Goal: Information Seeking & Learning: Check status

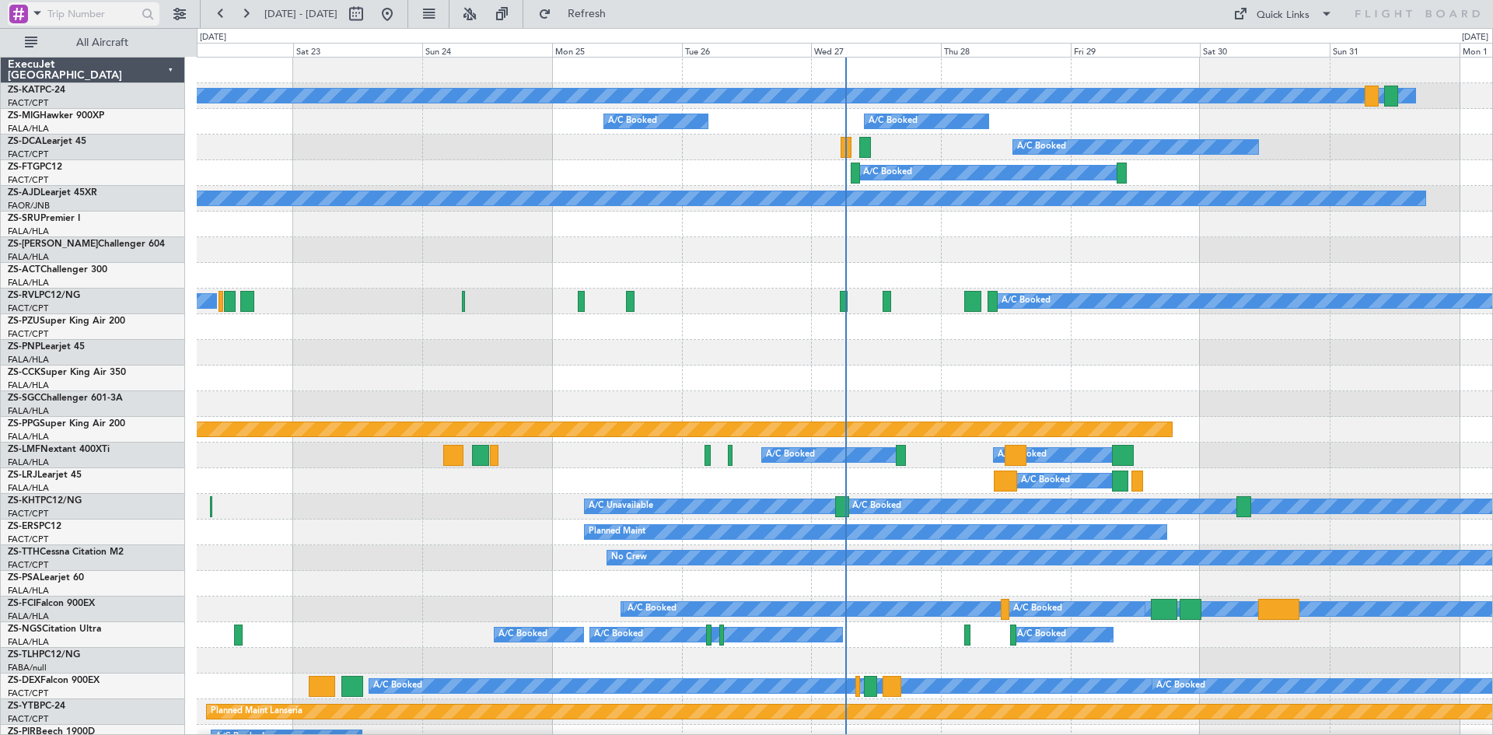
click at [37, 16] on span at bounding box center [37, 12] width 19 height 19
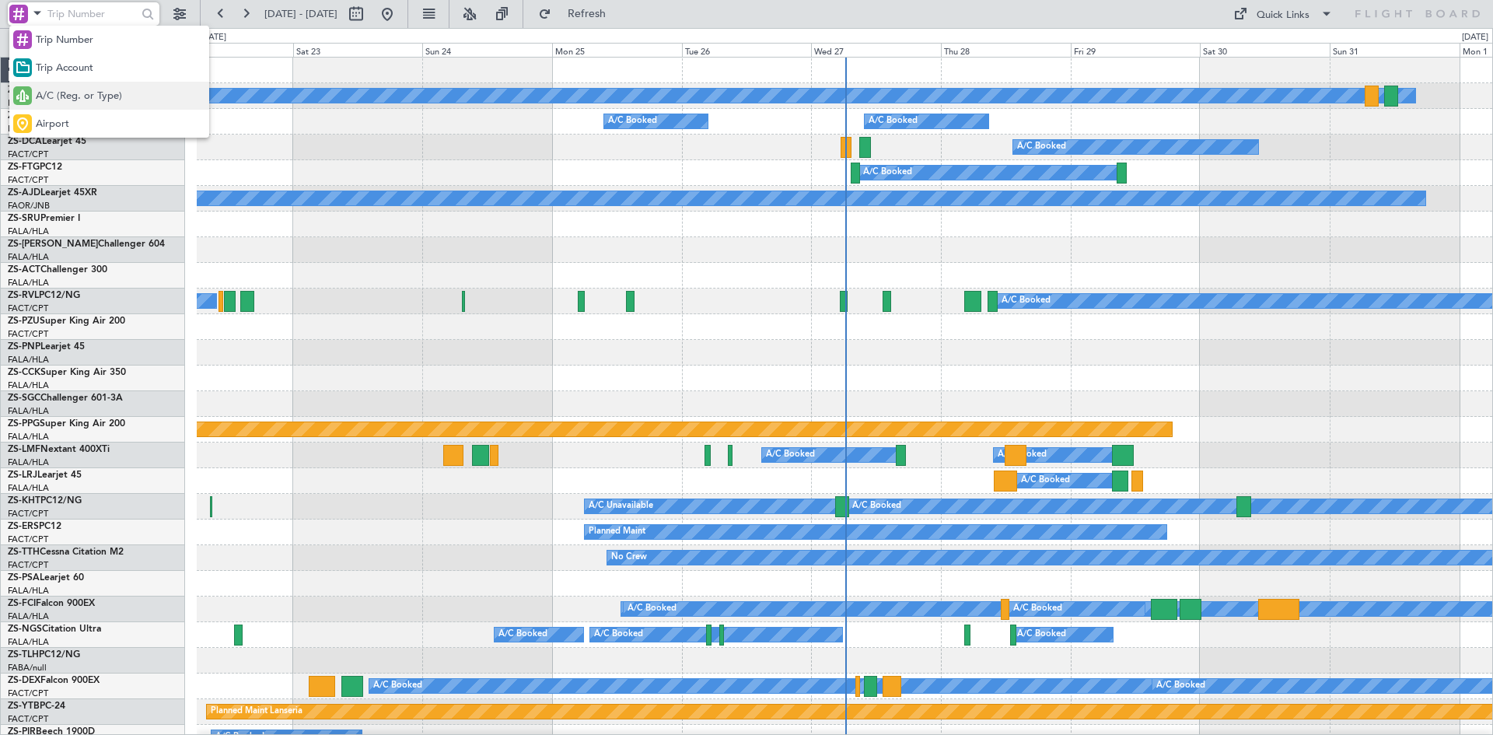
click at [63, 93] on span "A/C (Reg. or Type)" at bounding box center [79, 97] width 86 height 16
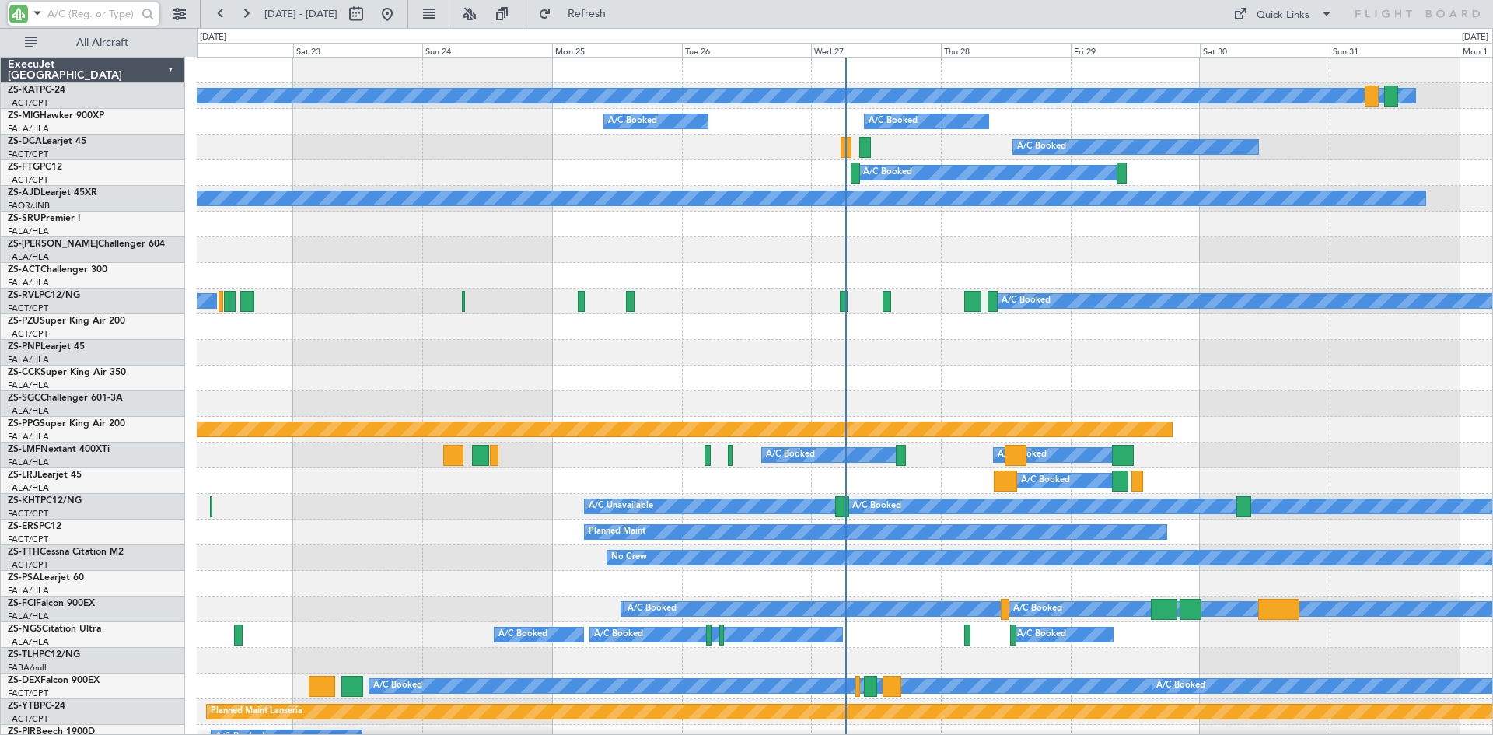
click at [75, 14] on input "text" at bounding box center [91, 13] width 89 height 23
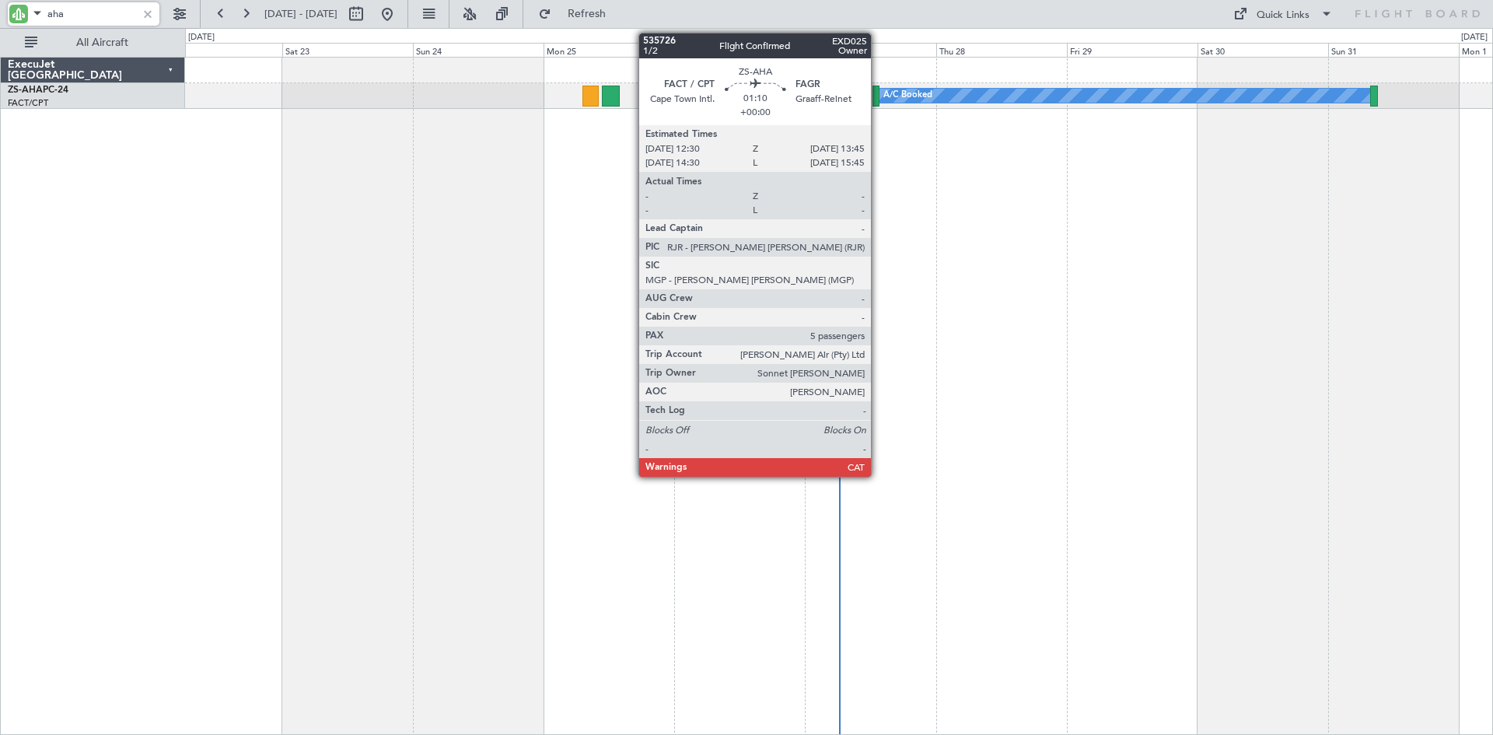
click at [878, 92] on div at bounding box center [875, 96] width 7 height 21
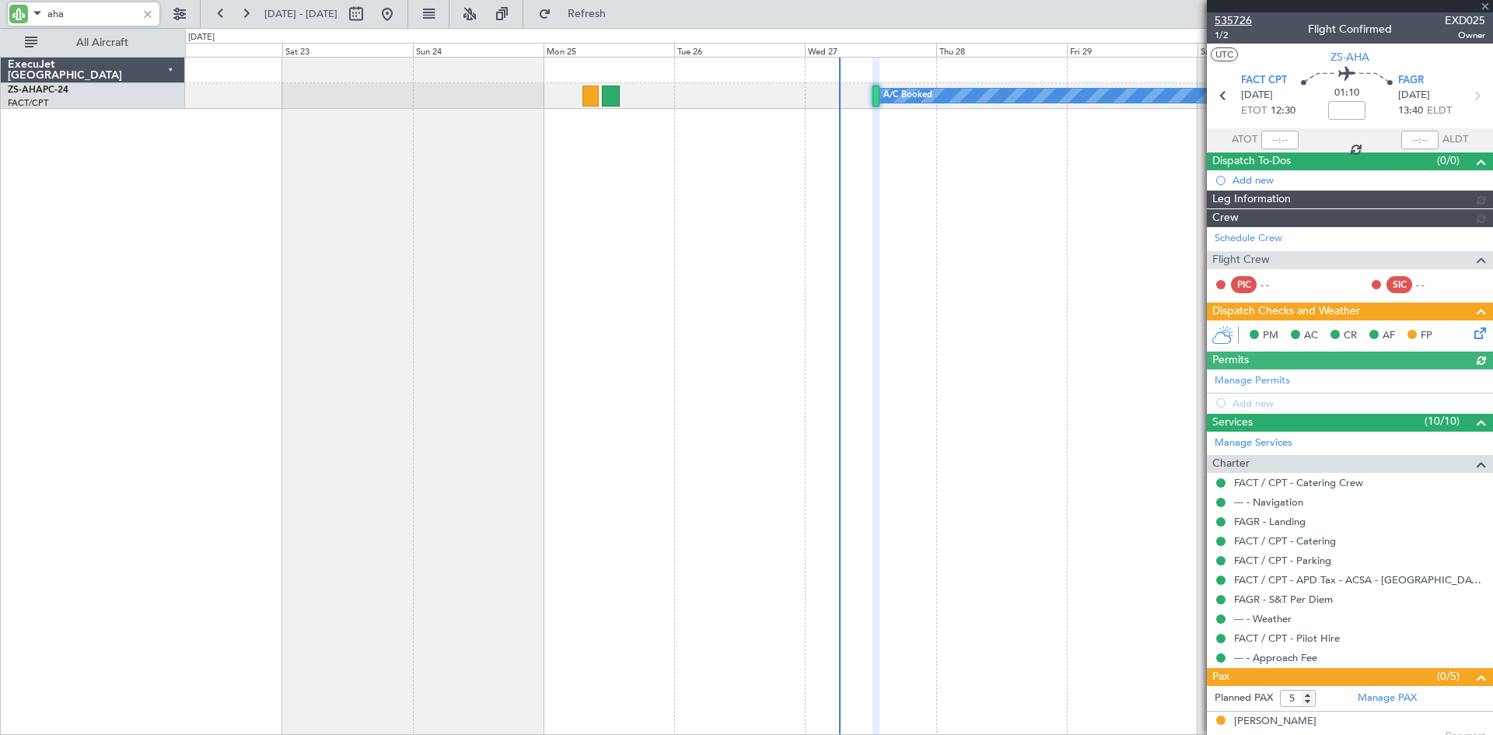
click at [1240, 19] on span "535726" at bounding box center [1232, 20] width 37 height 16
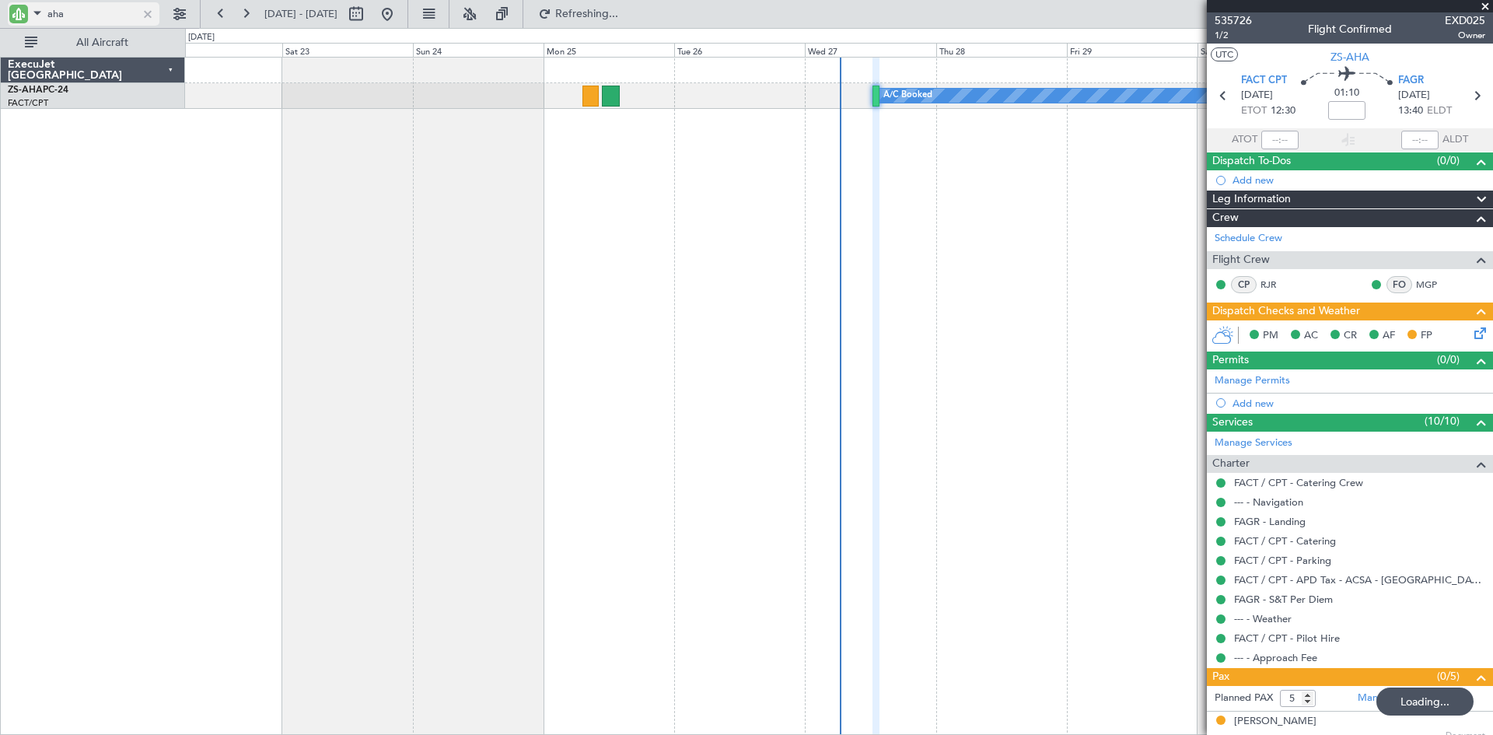
click at [96, 18] on input "aha" at bounding box center [91, 13] width 89 height 23
type input "a"
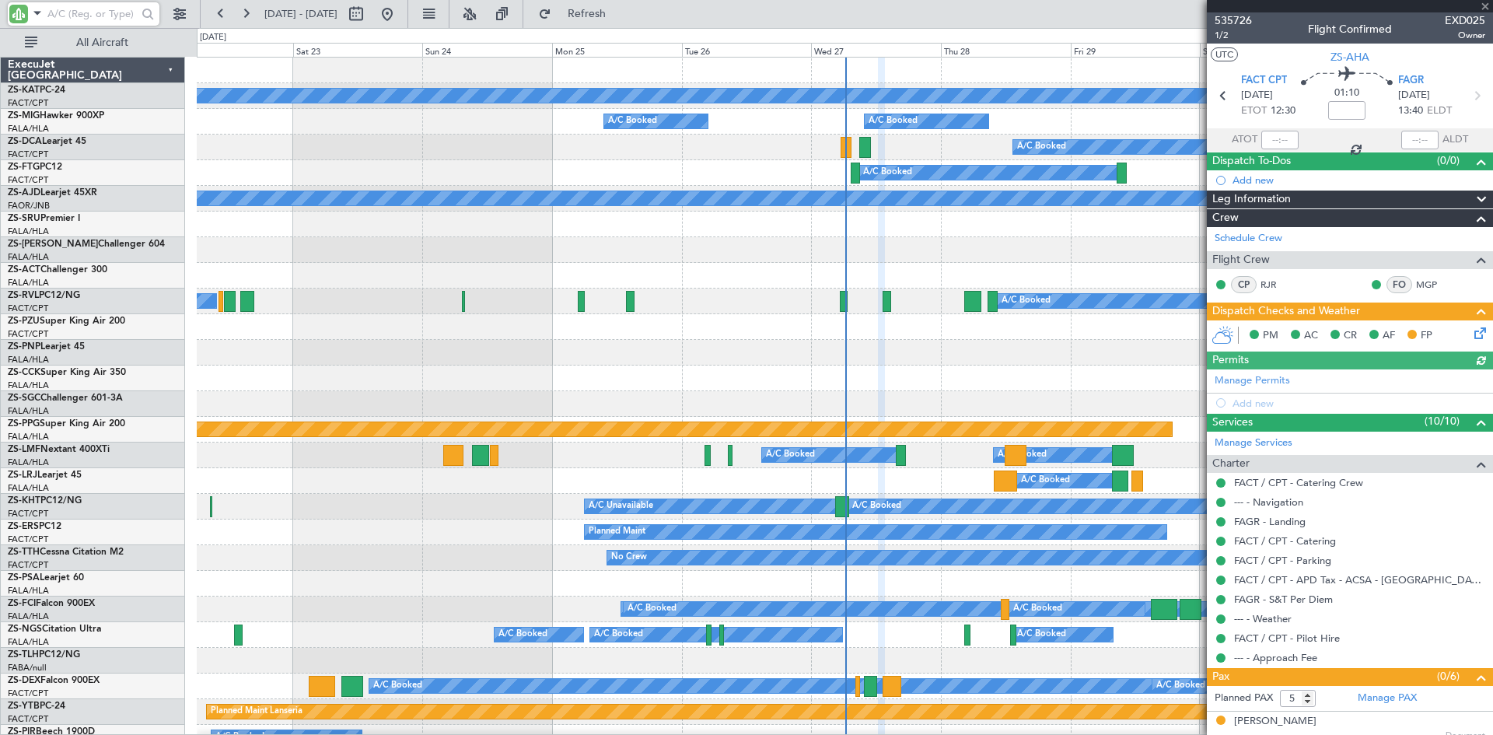
type input "6"
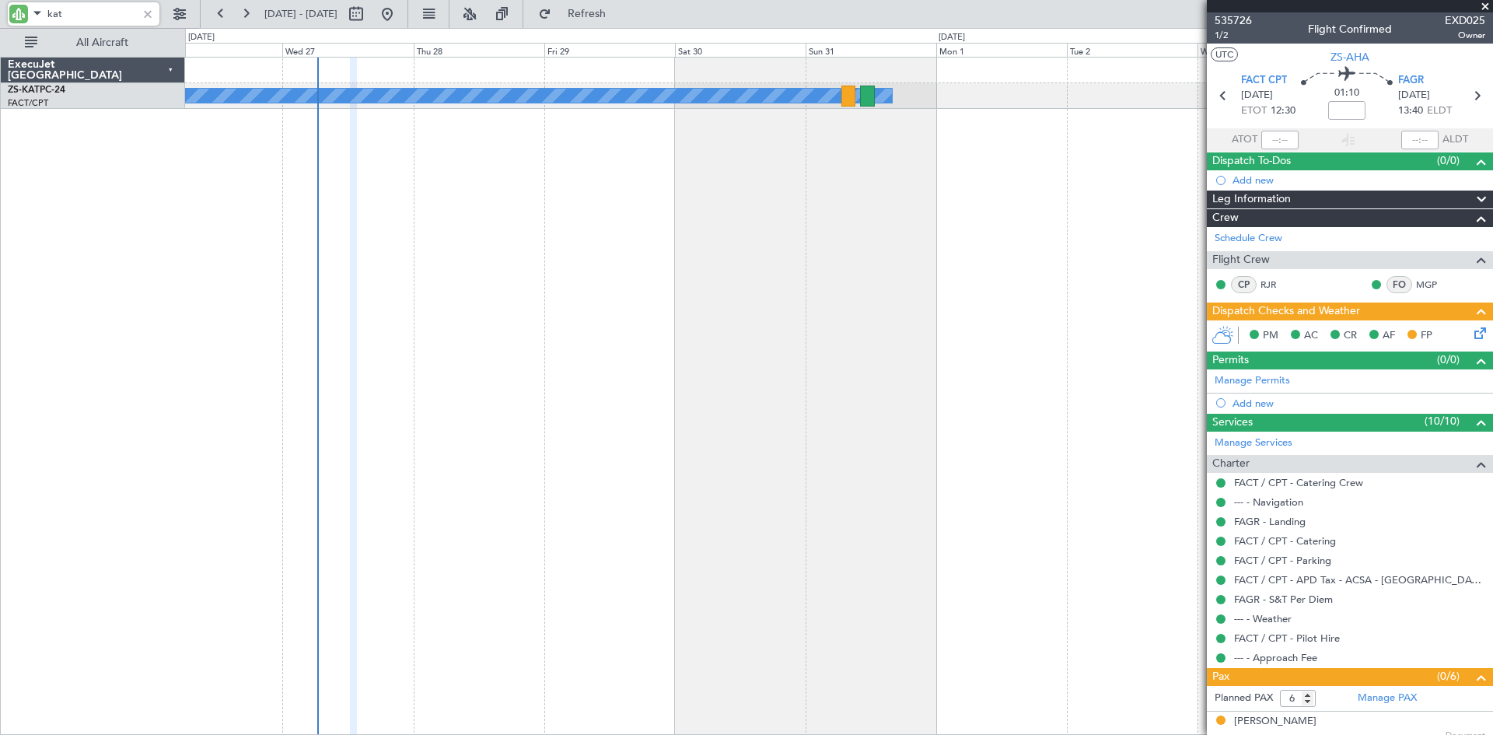
click at [126, 265] on div "A/C Unavailable ExecuJet South Africa ZS-KAT PC-24 FACT/CPT Cape Town Intl. 0 0…" at bounding box center [746, 381] width 1493 height 707
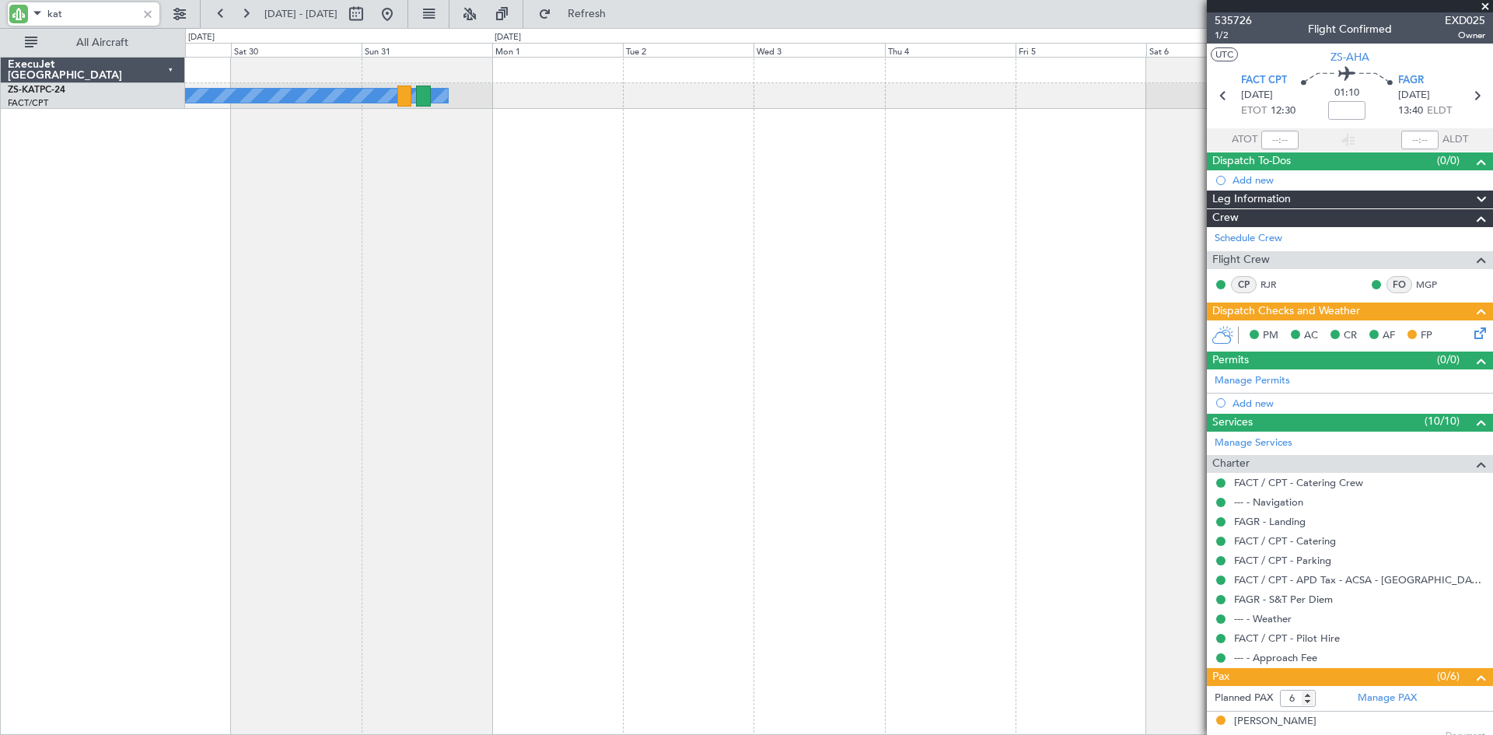
click at [435, 248] on div "A/C Unavailable" at bounding box center [839, 396] width 1308 height 678
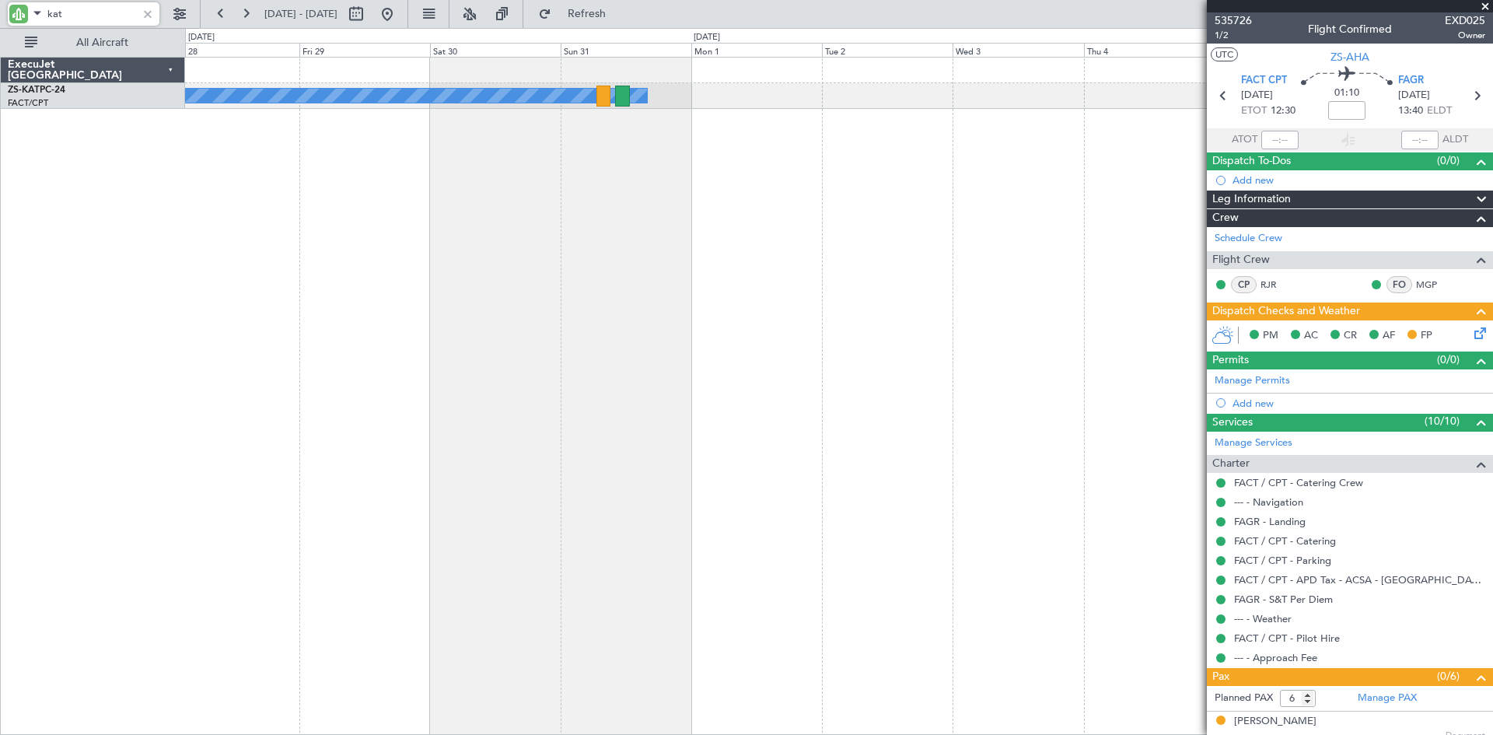
click at [515, 183] on div "A/C Unavailable" at bounding box center [839, 396] width 1308 height 678
type input "k"
click at [113, 17] on input "aha" at bounding box center [91, 13] width 89 height 23
type input "a"
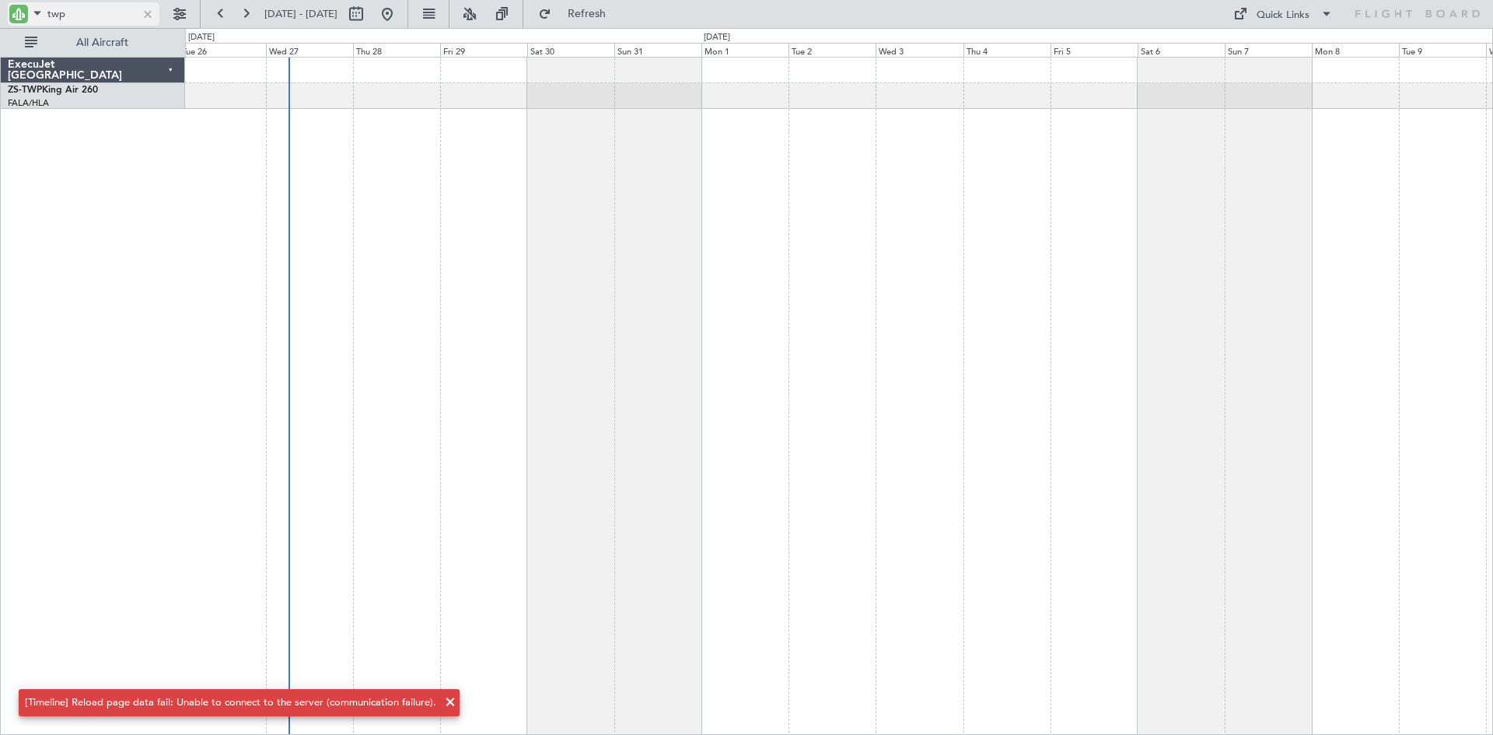
click at [146, 13] on div at bounding box center [147, 13] width 17 height 17
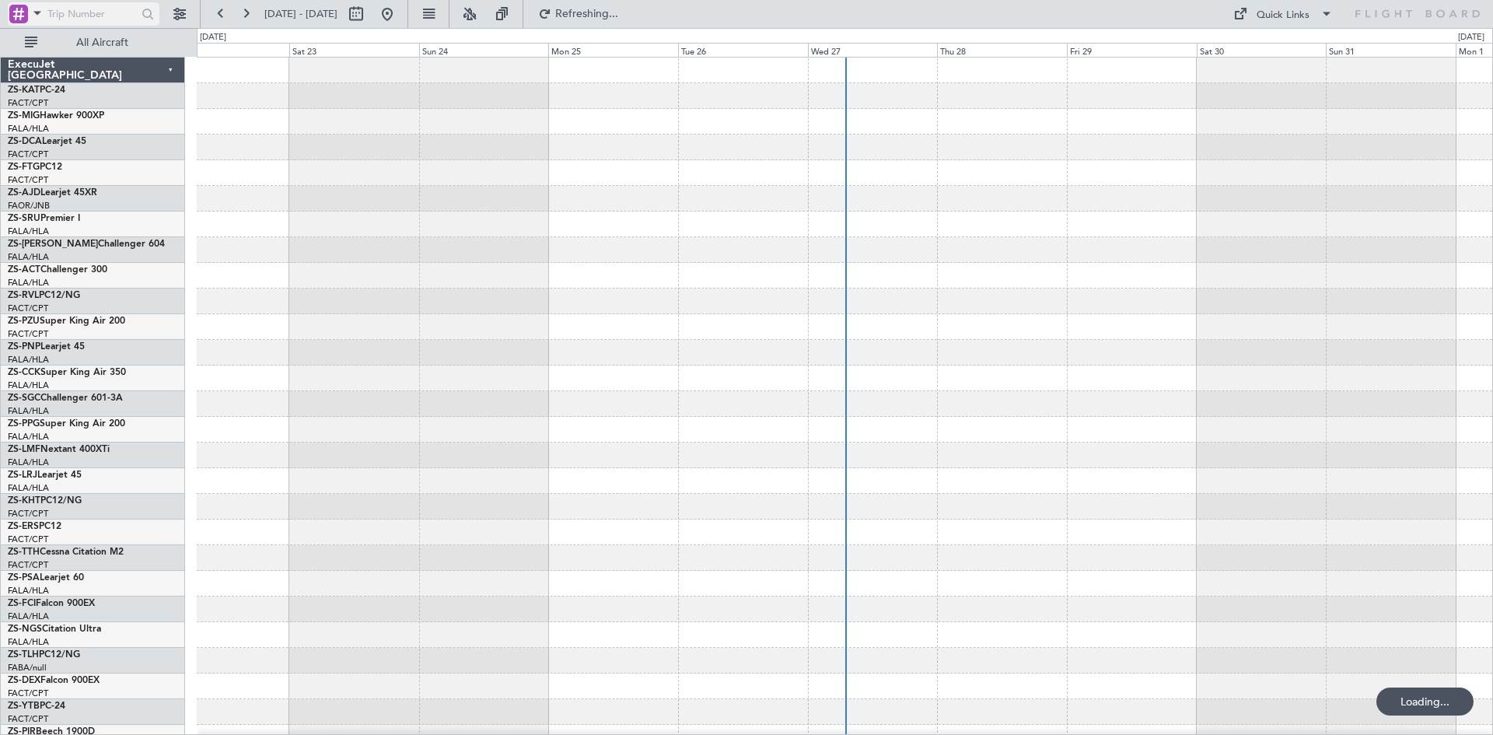
click at [37, 14] on span at bounding box center [37, 12] width 19 height 19
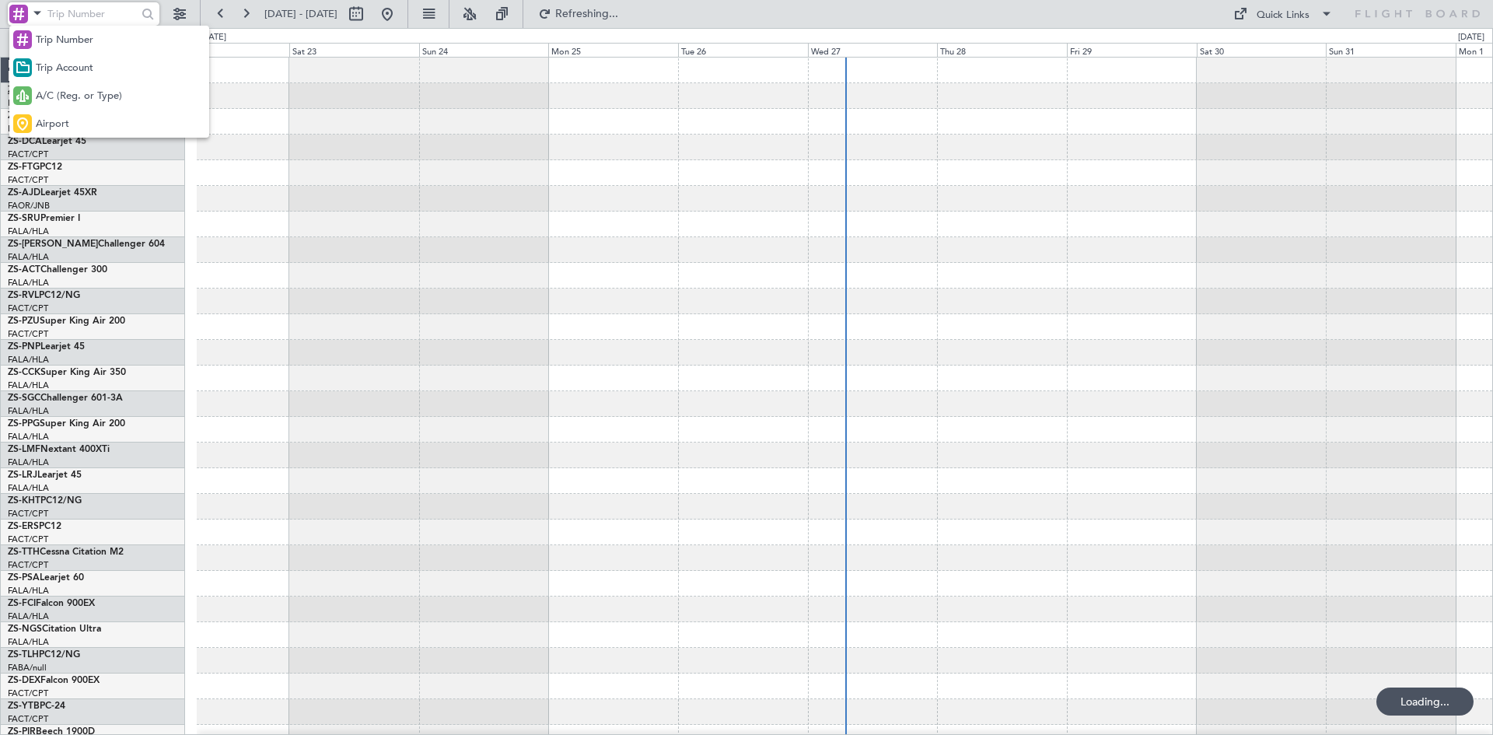
click at [66, 96] on span "A/C (Reg. or Type)" at bounding box center [79, 97] width 86 height 16
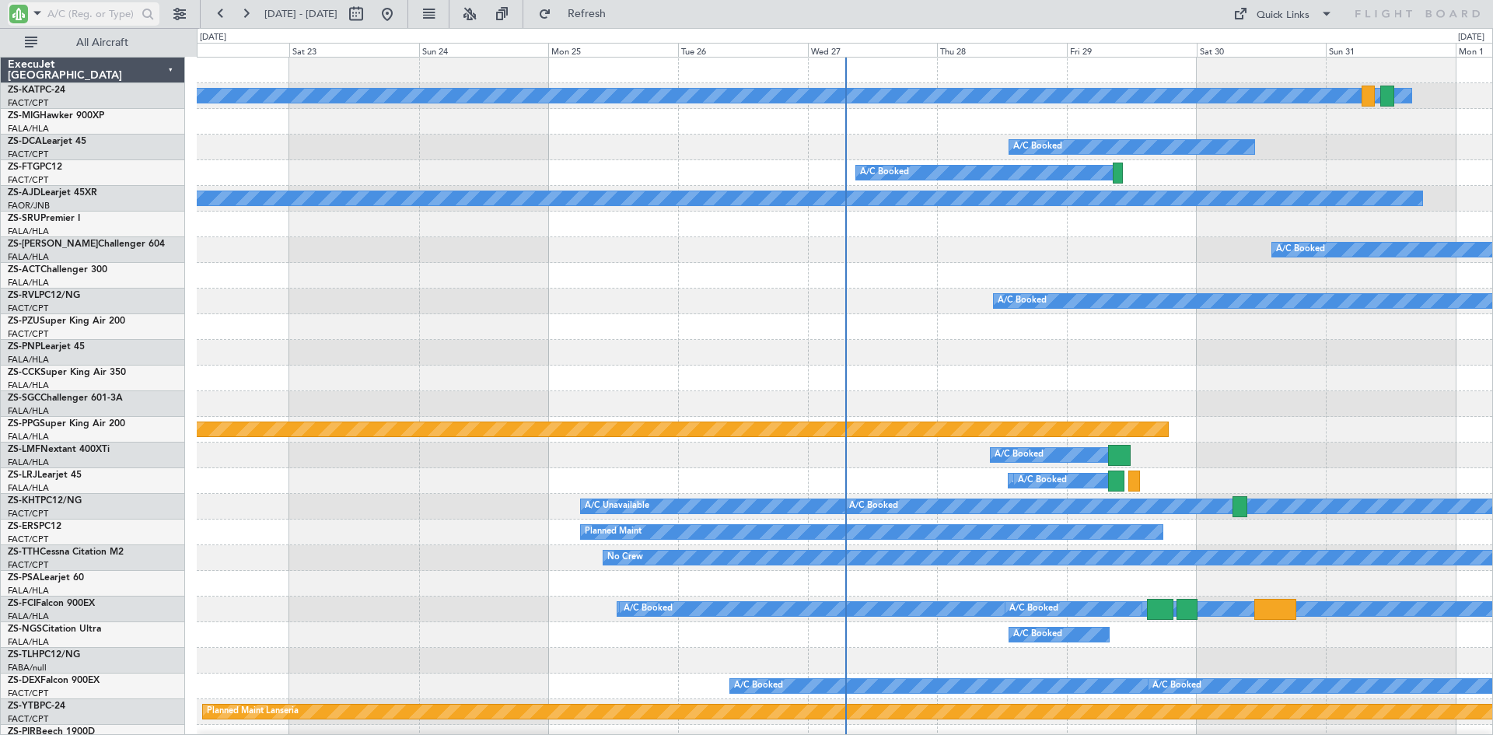
click at [80, 14] on input "text" at bounding box center [91, 13] width 89 height 23
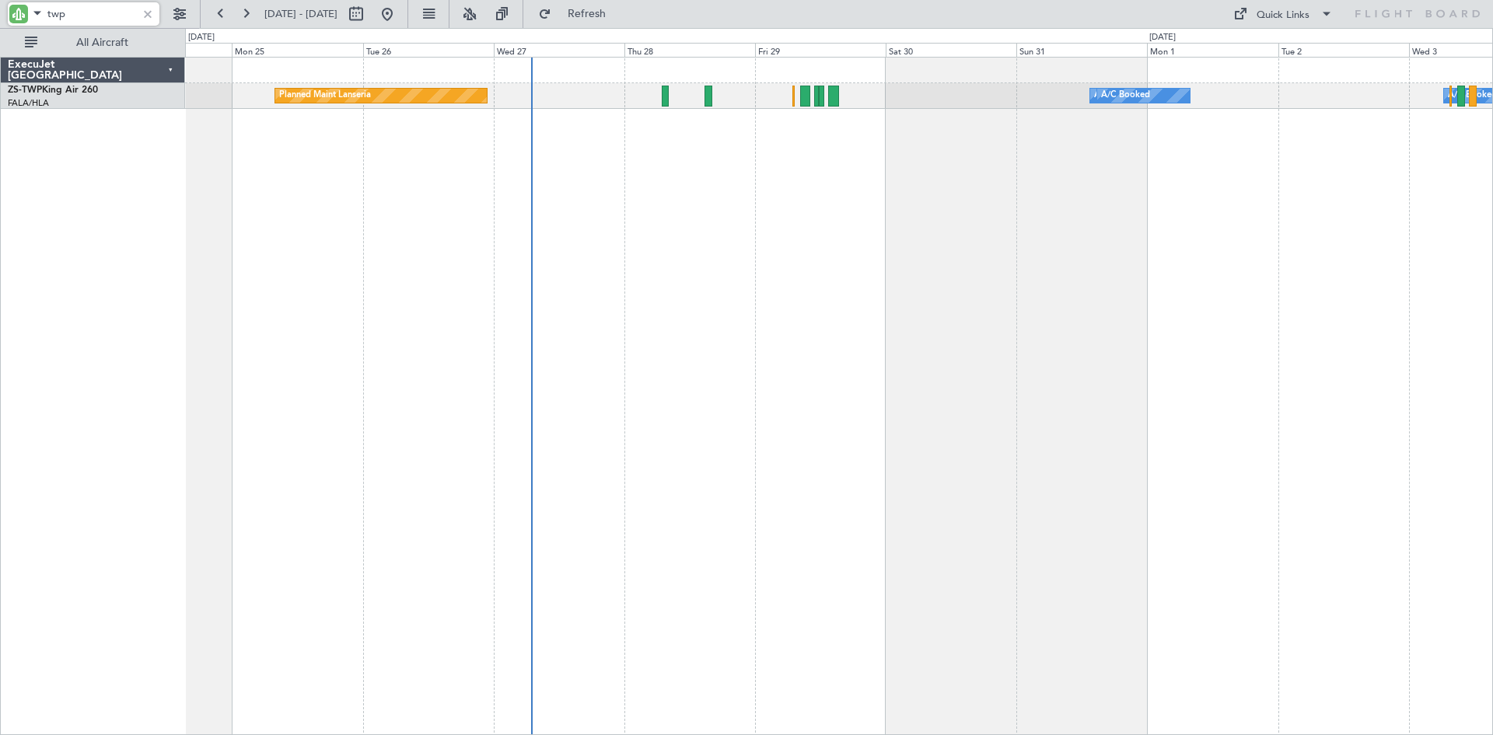
click at [641, 247] on div "A/C Booked A/C Booked Planned Maint Lanseria A/C Booked A/C Booked A/C Booked A…" at bounding box center [839, 396] width 1308 height 678
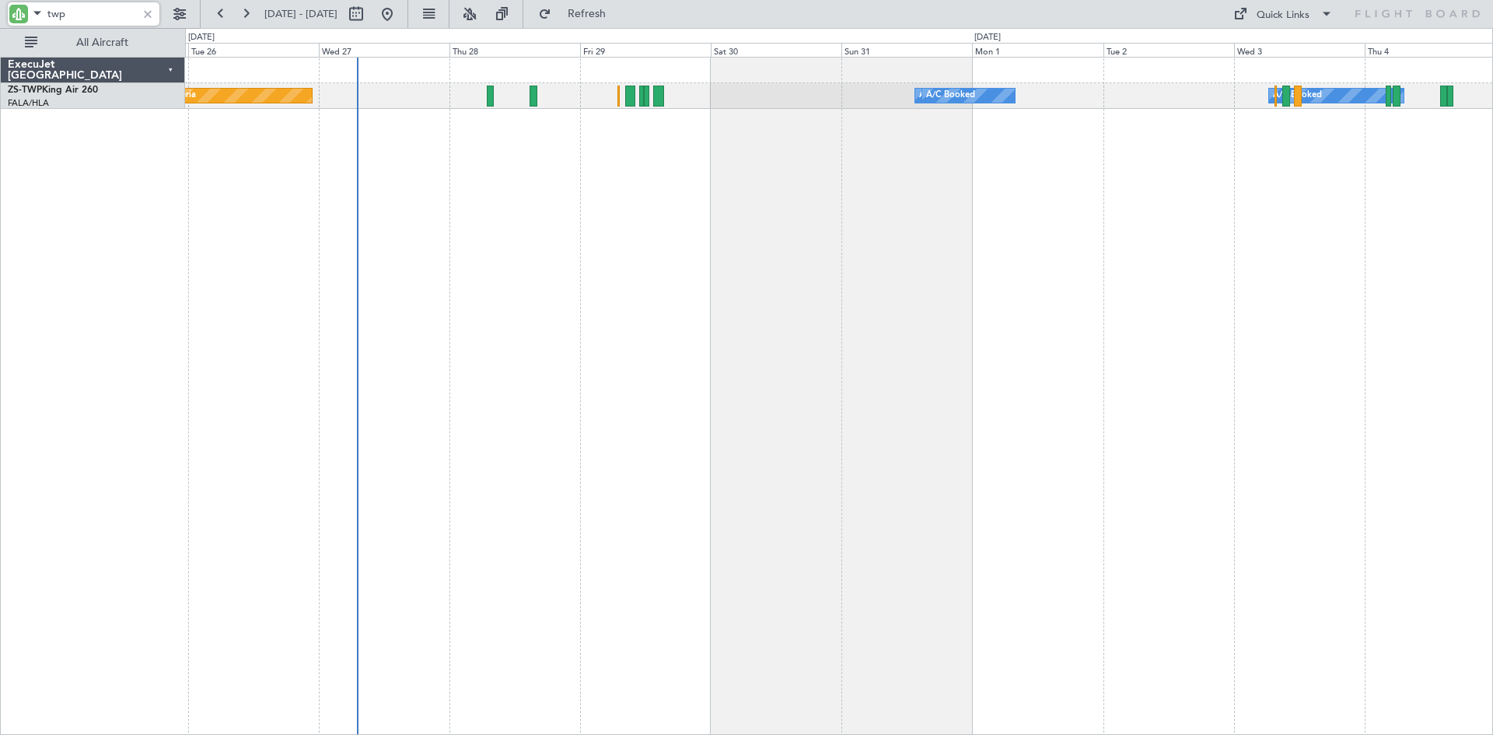
click at [107, 9] on input "twp" at bounding box center [91, 13] width 89 height 23
type input "t"
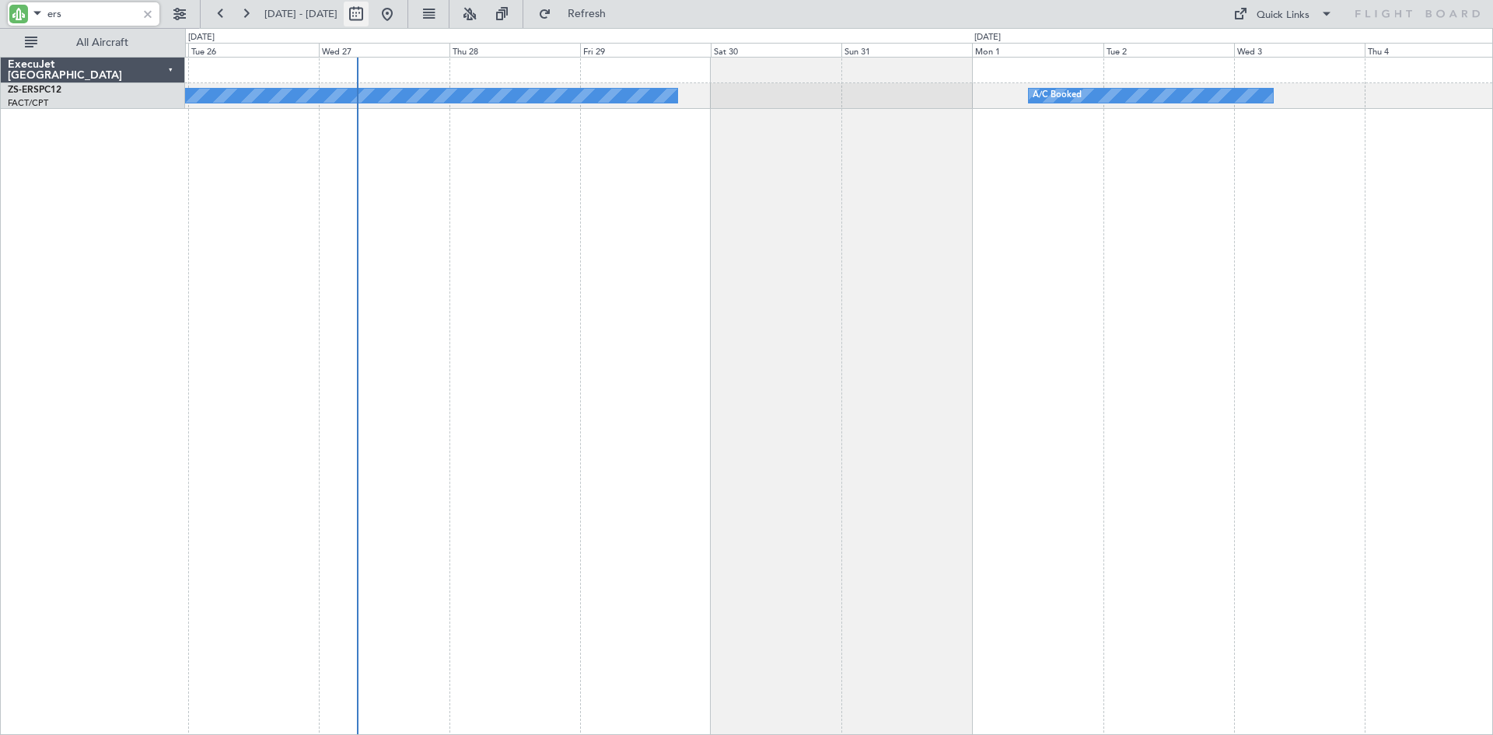
type input "ers"
click at [369, 17] on button at bounding box center [356, 14] width 25 height 25
select select "8"
select select "2025"
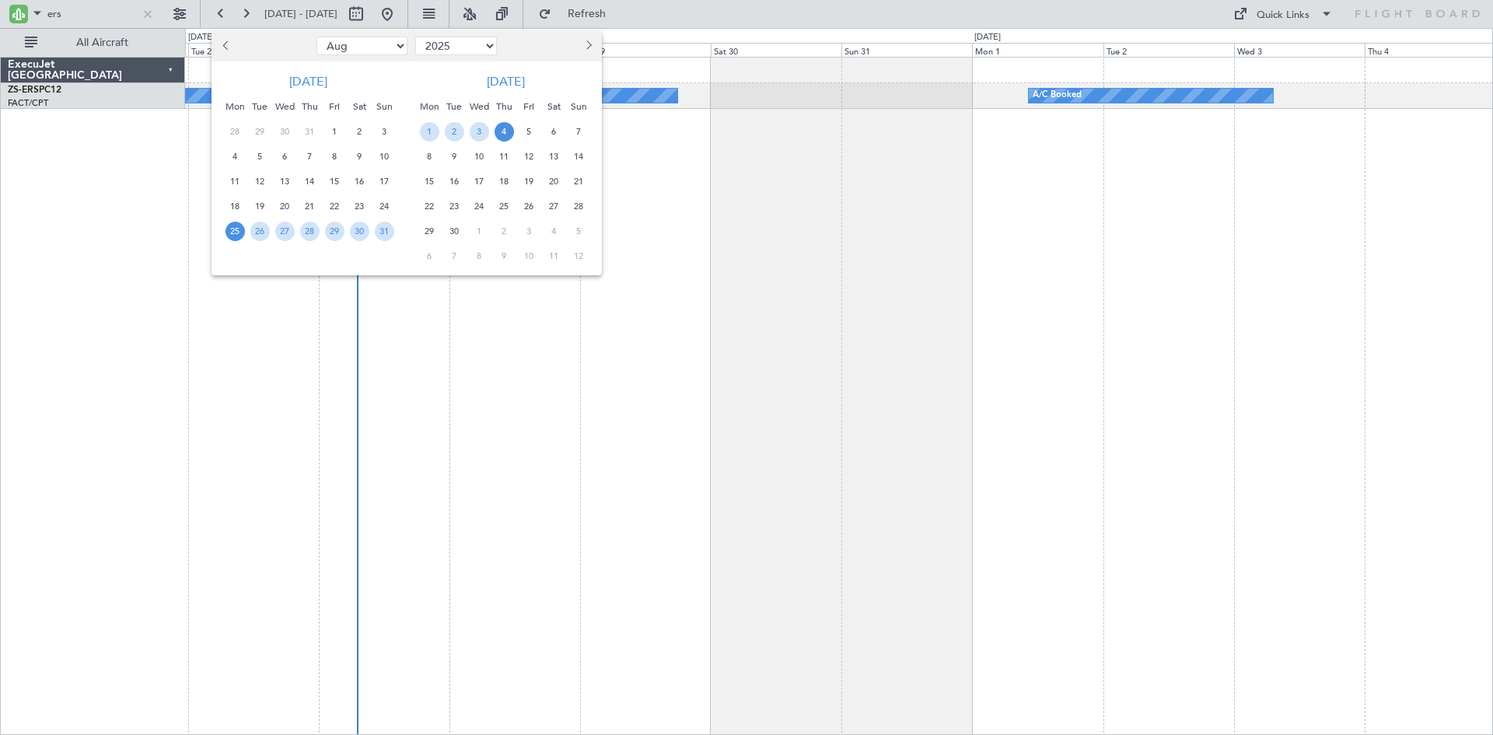
click at [589, 46] on span "Next month" at bounding box center [586, 44] width 9 height 9
click at [553, 204] on span "25" at bounding box center [553, 206] width 19 height 19
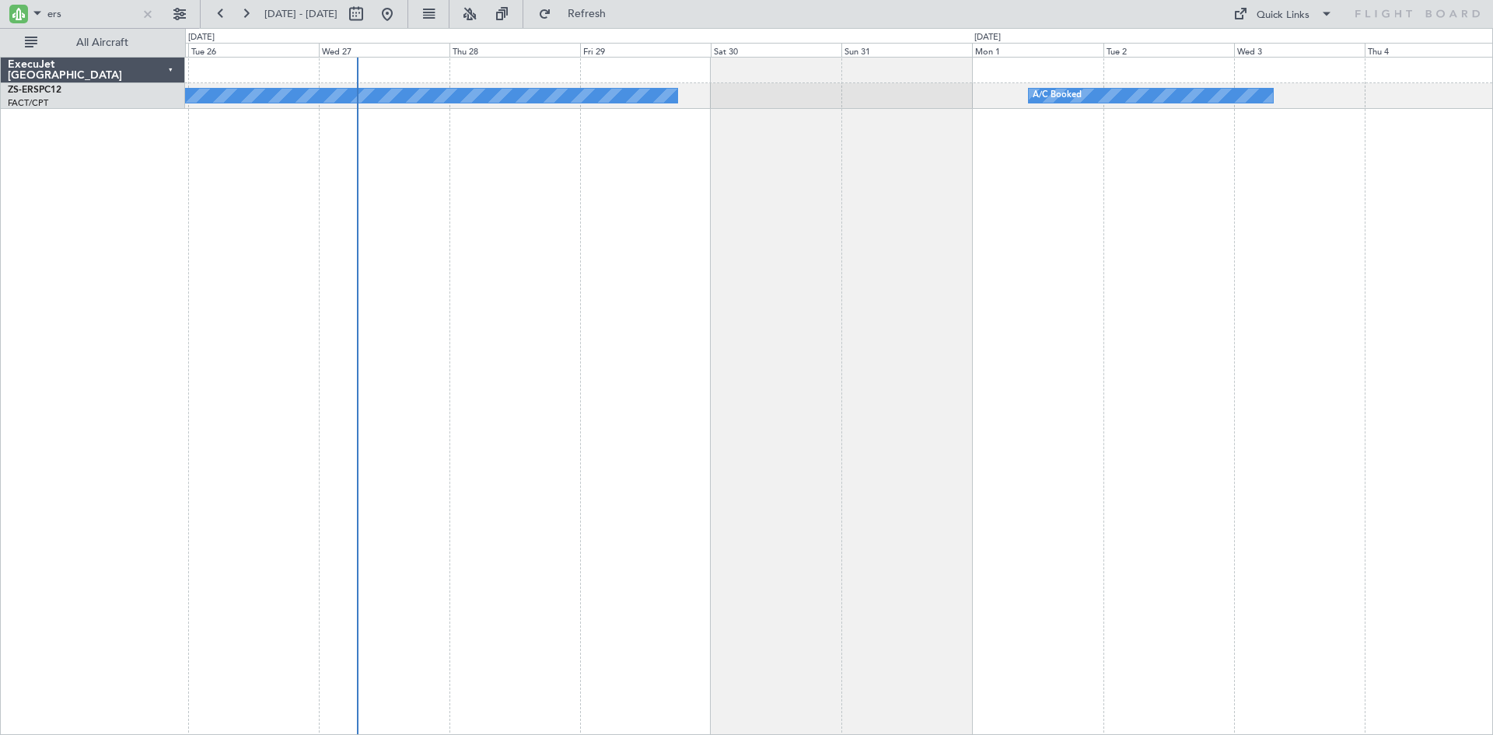
select select "10"
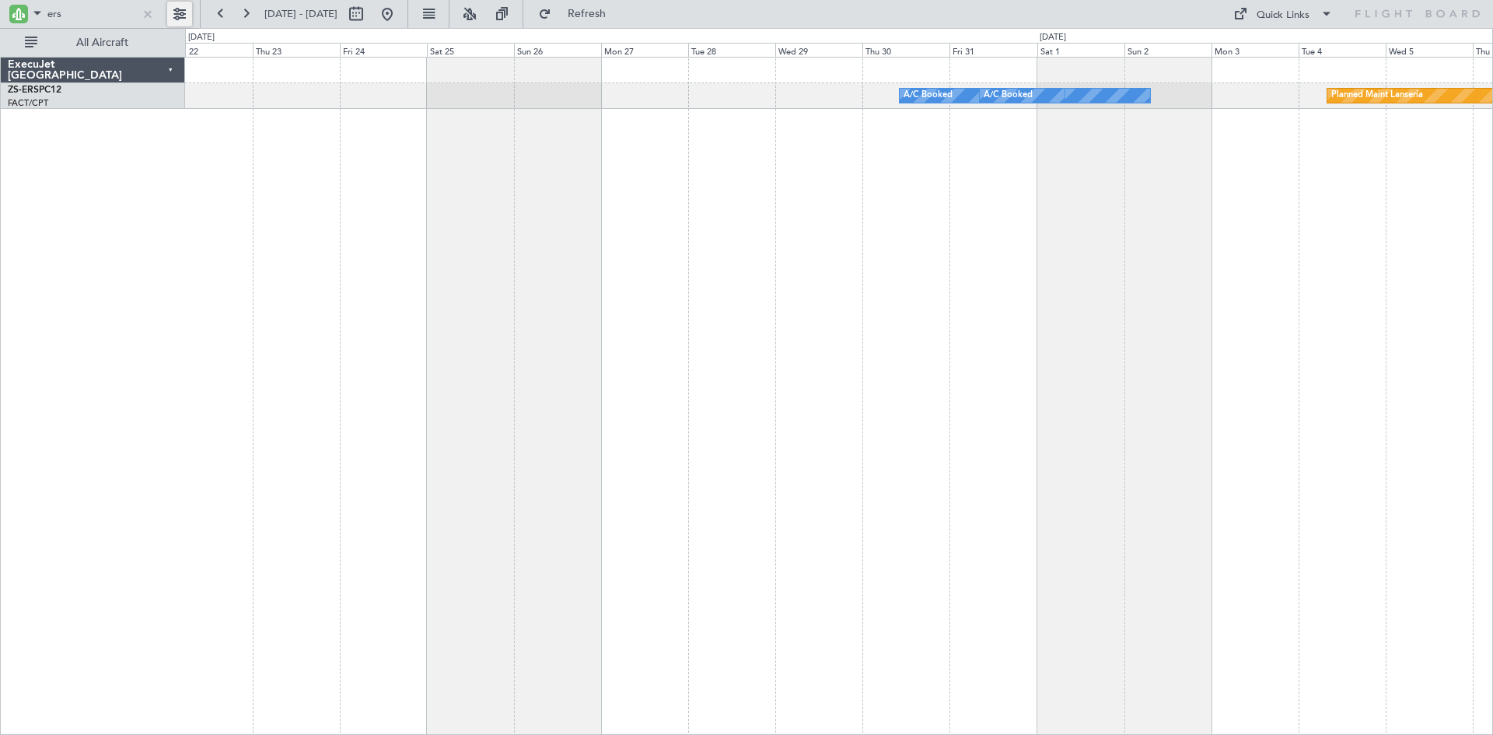
click at [181, 14] on button at bounding box center [179, 14] width 25 height 25
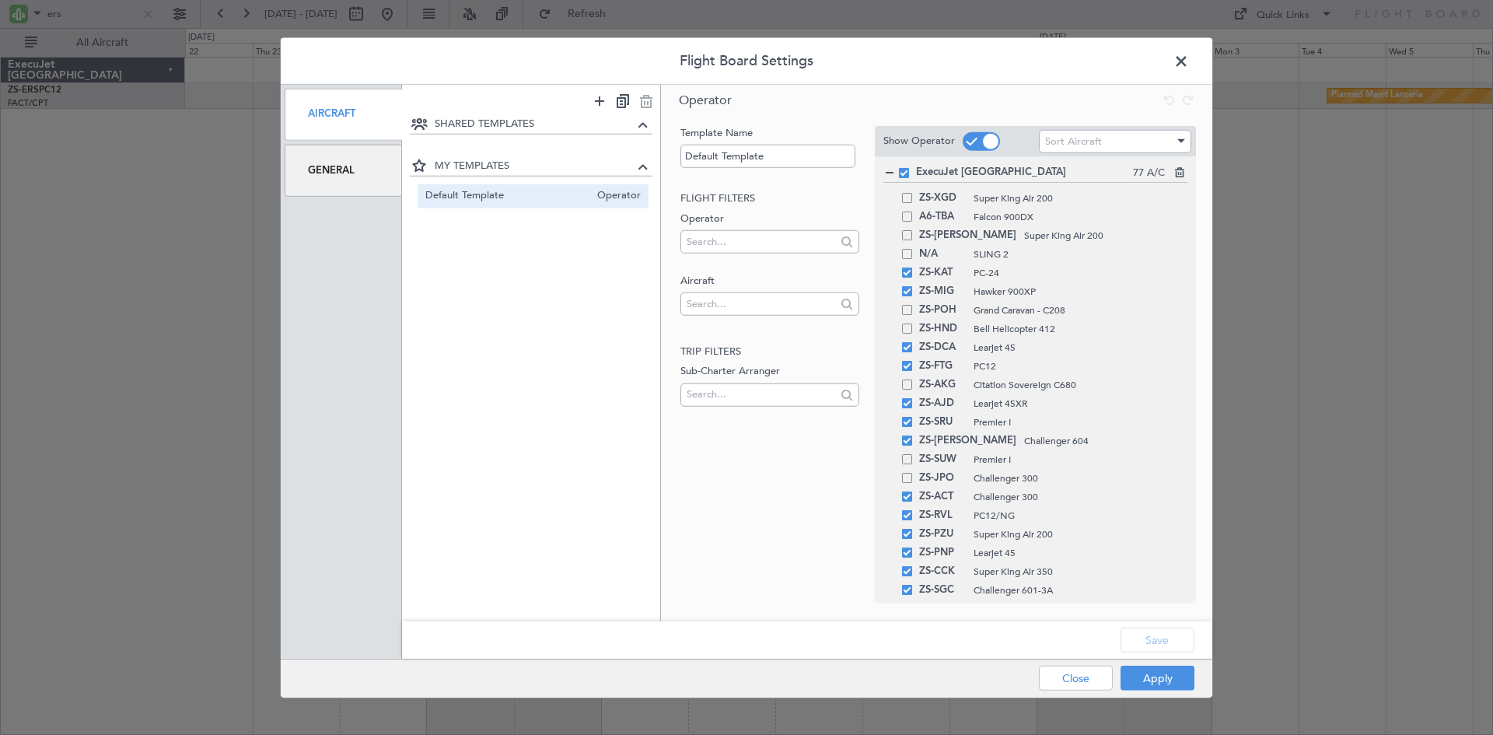
click at [323, 162] on div "General" at bounding box center [343, 171] width 117 height 52
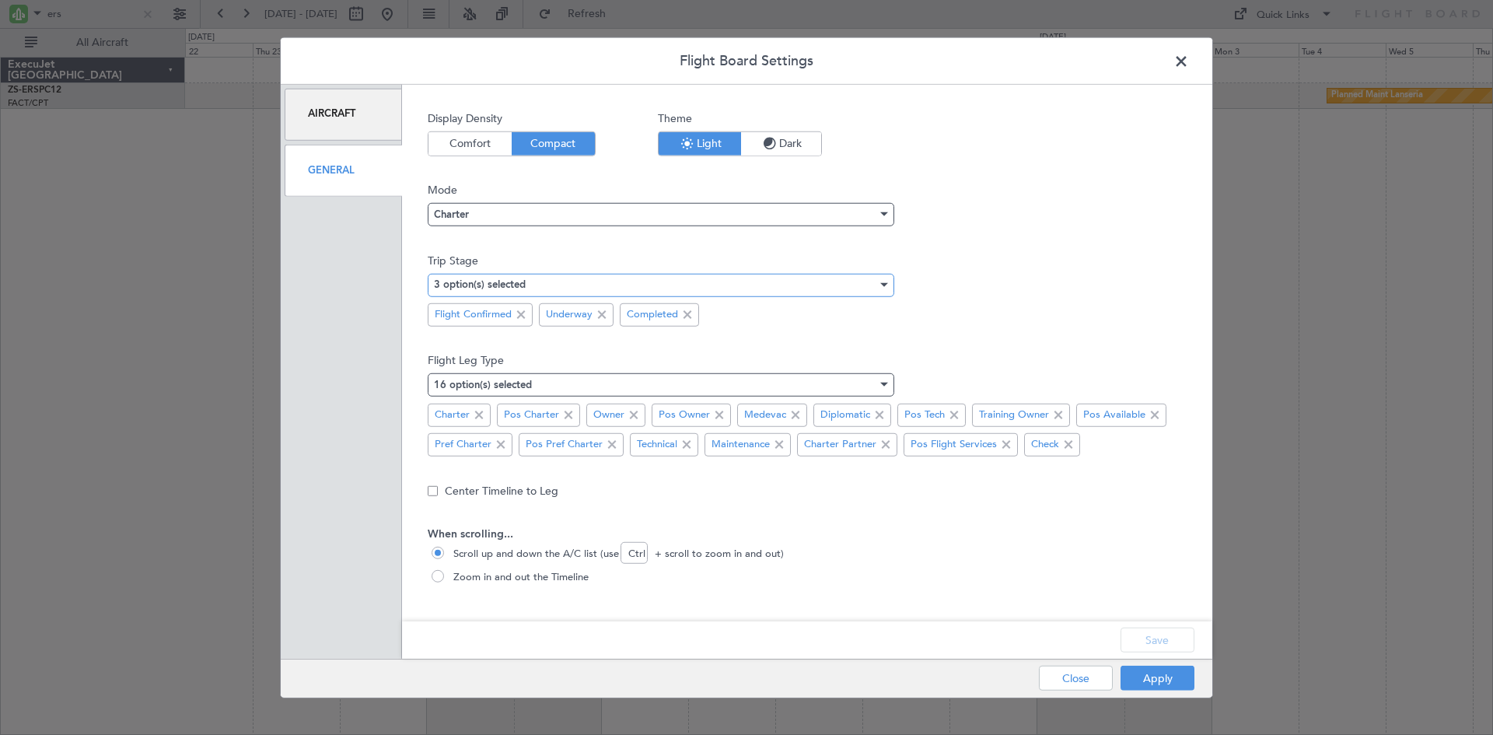
click at [618, 282] on div "3 option(s) selected" at bounding box center [655, 284] width 443 height 23
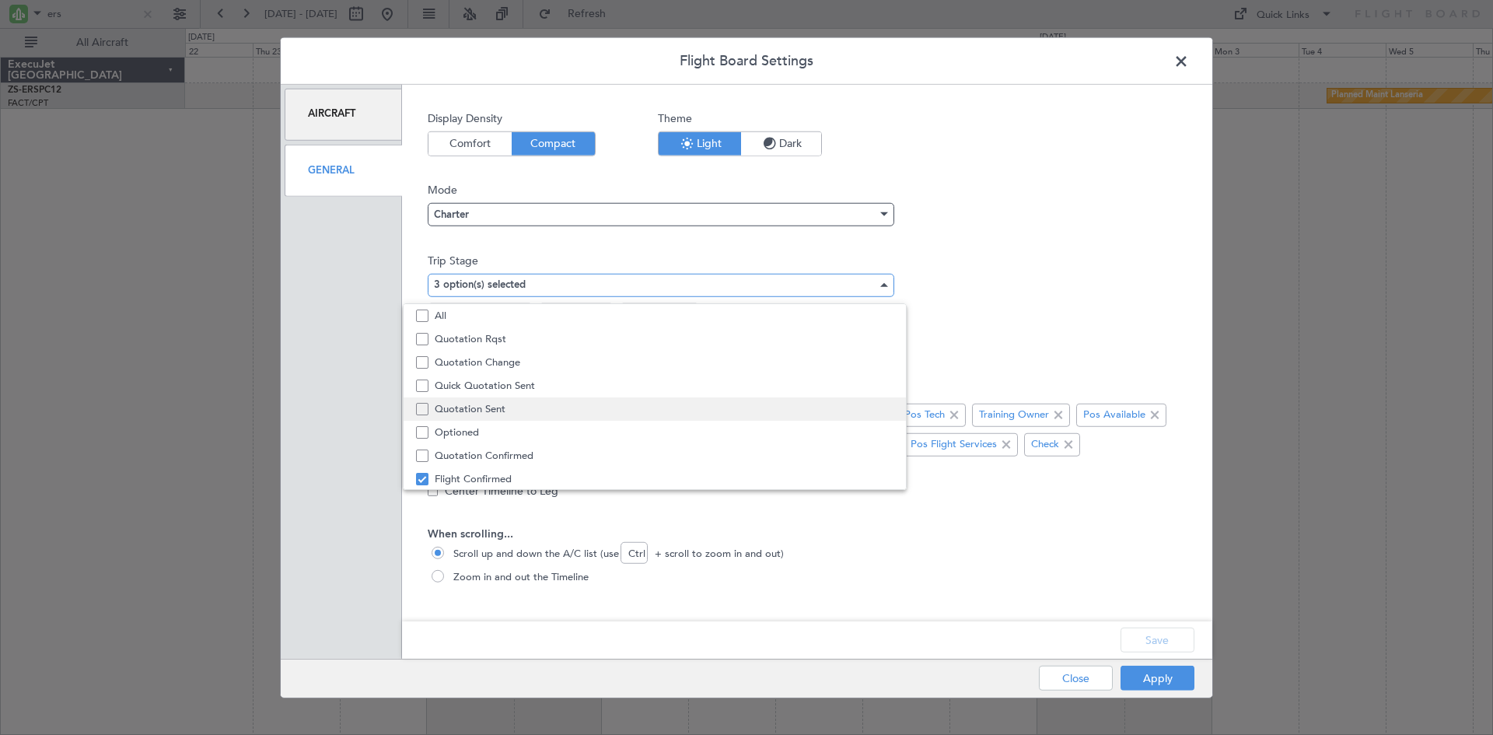
scroll to position [48, 0]
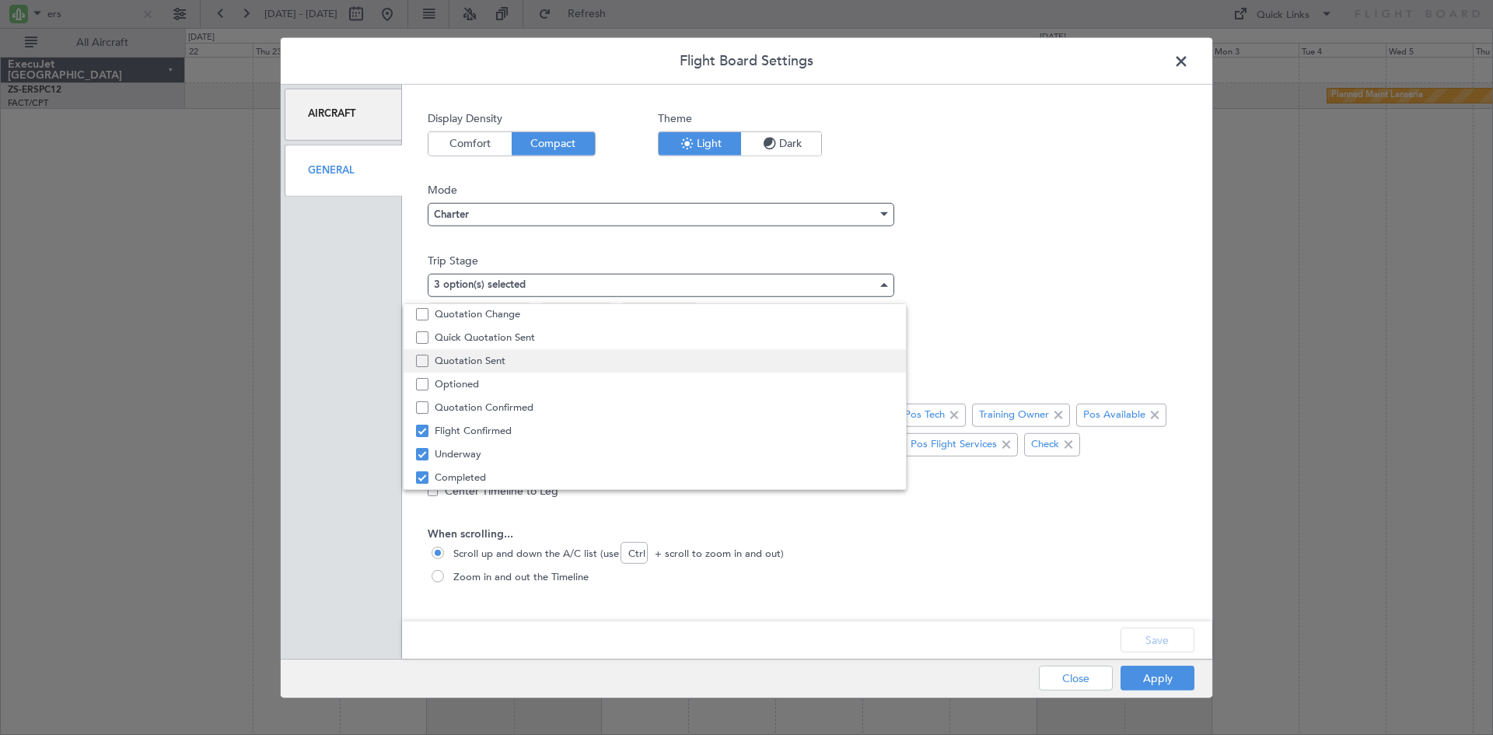
click at [469, 366] on span "Quotation Sent" at bounding box center [664, 360] width 459 height 23
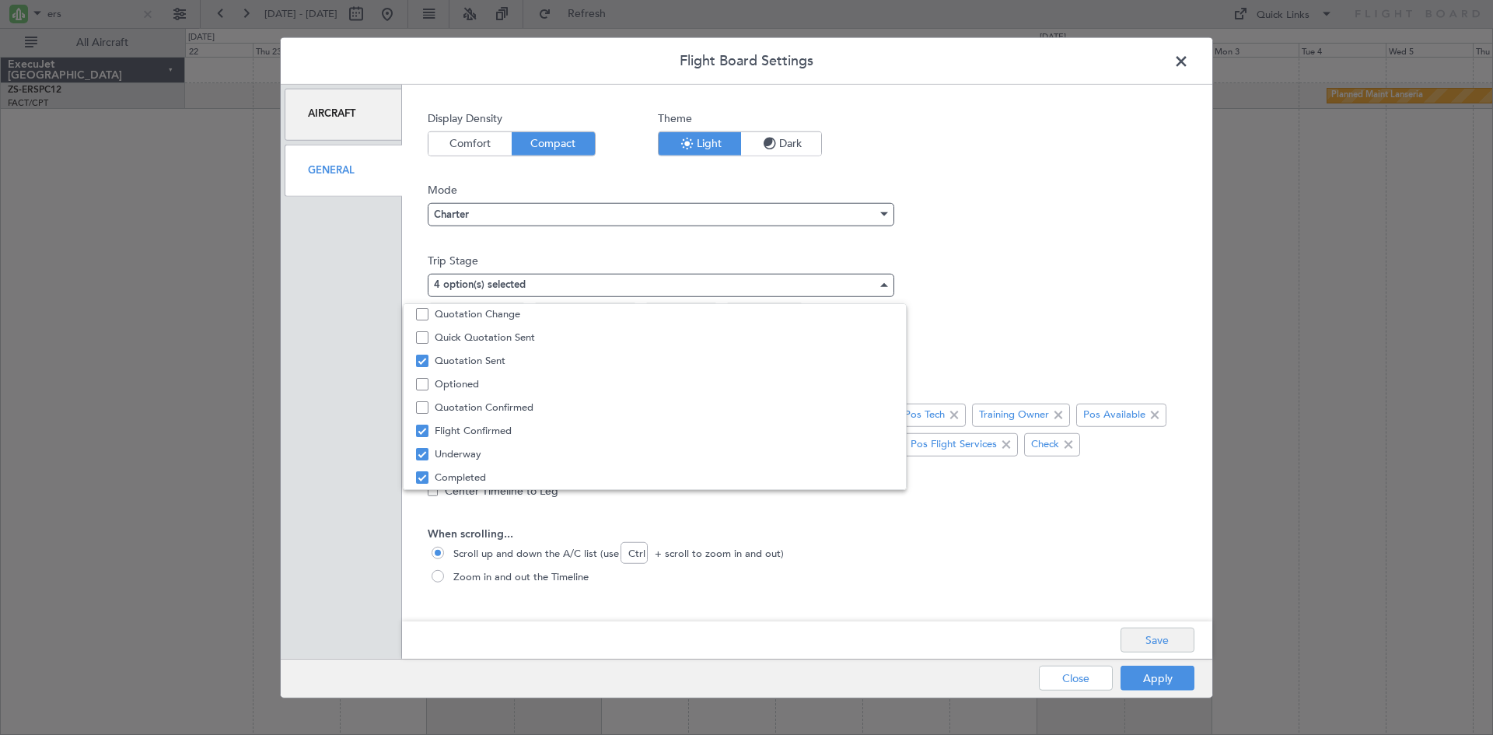
click at [1137, 634] on div at bounding box center [746, 367] width 1493 height 735
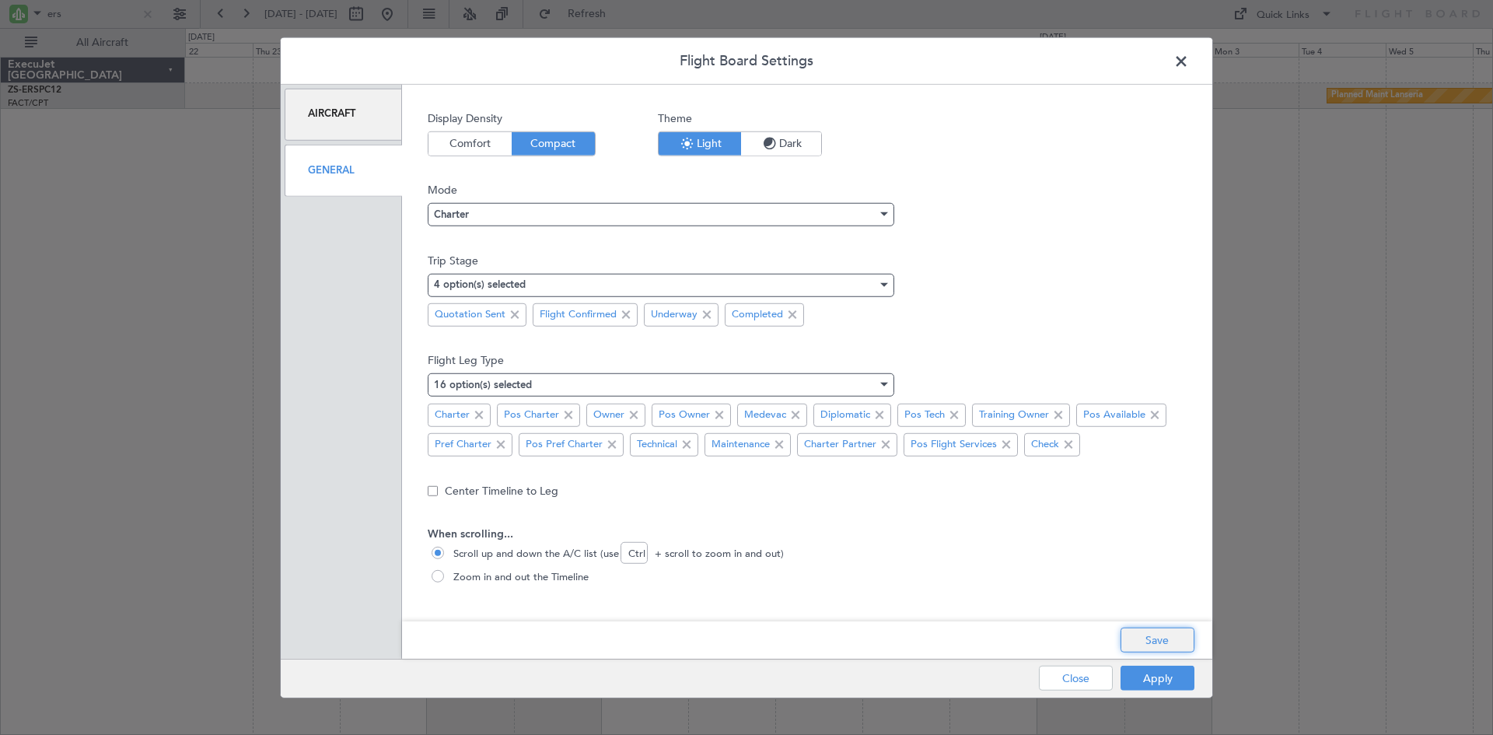
click at [1137, 642] on button "Save" at bounding box center [1157, 639] width 74 height 25
click at [1131, 671] on button "Apply" at bounding box center [1157, 678] width 74 height 25
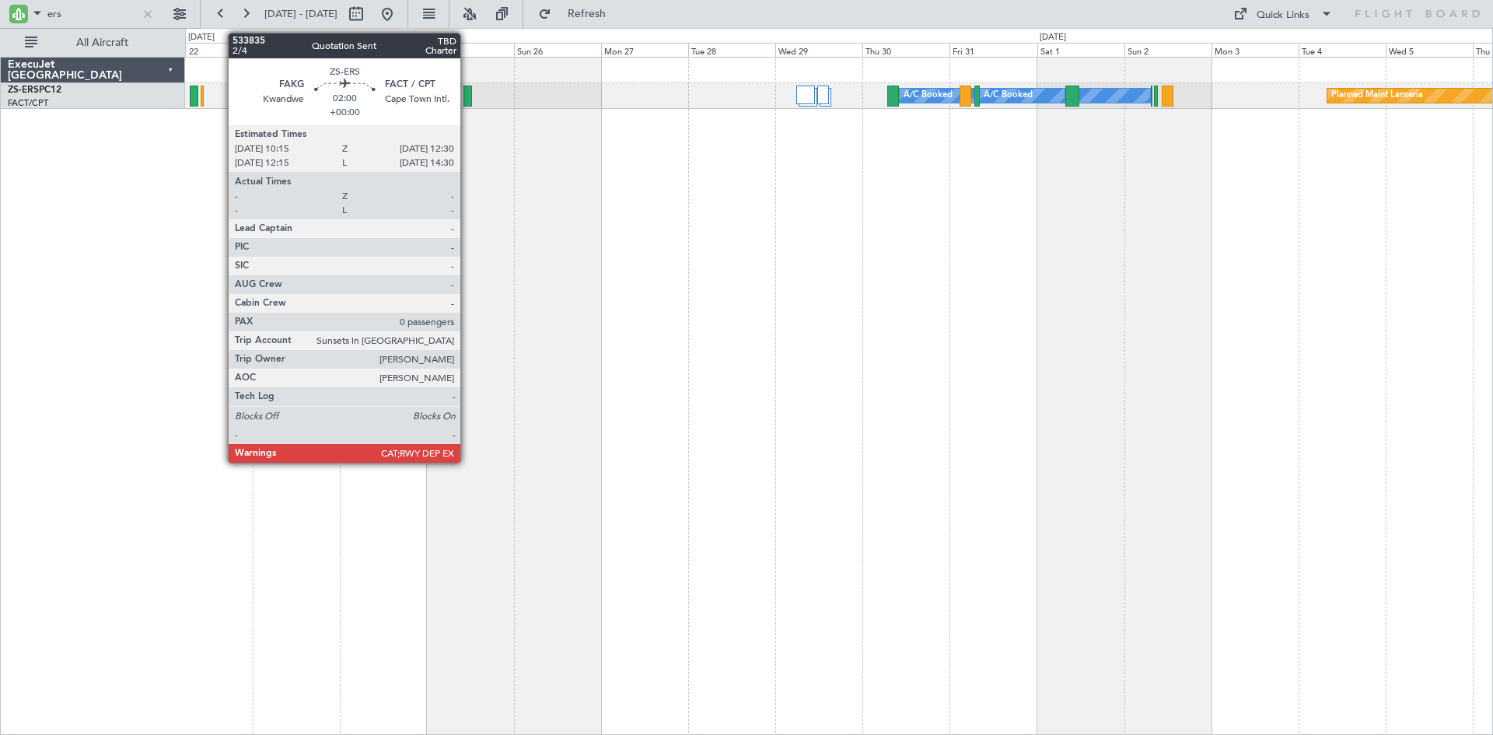
click at [467, 96] on div at bounding box center [467, 96] width 9 height 21
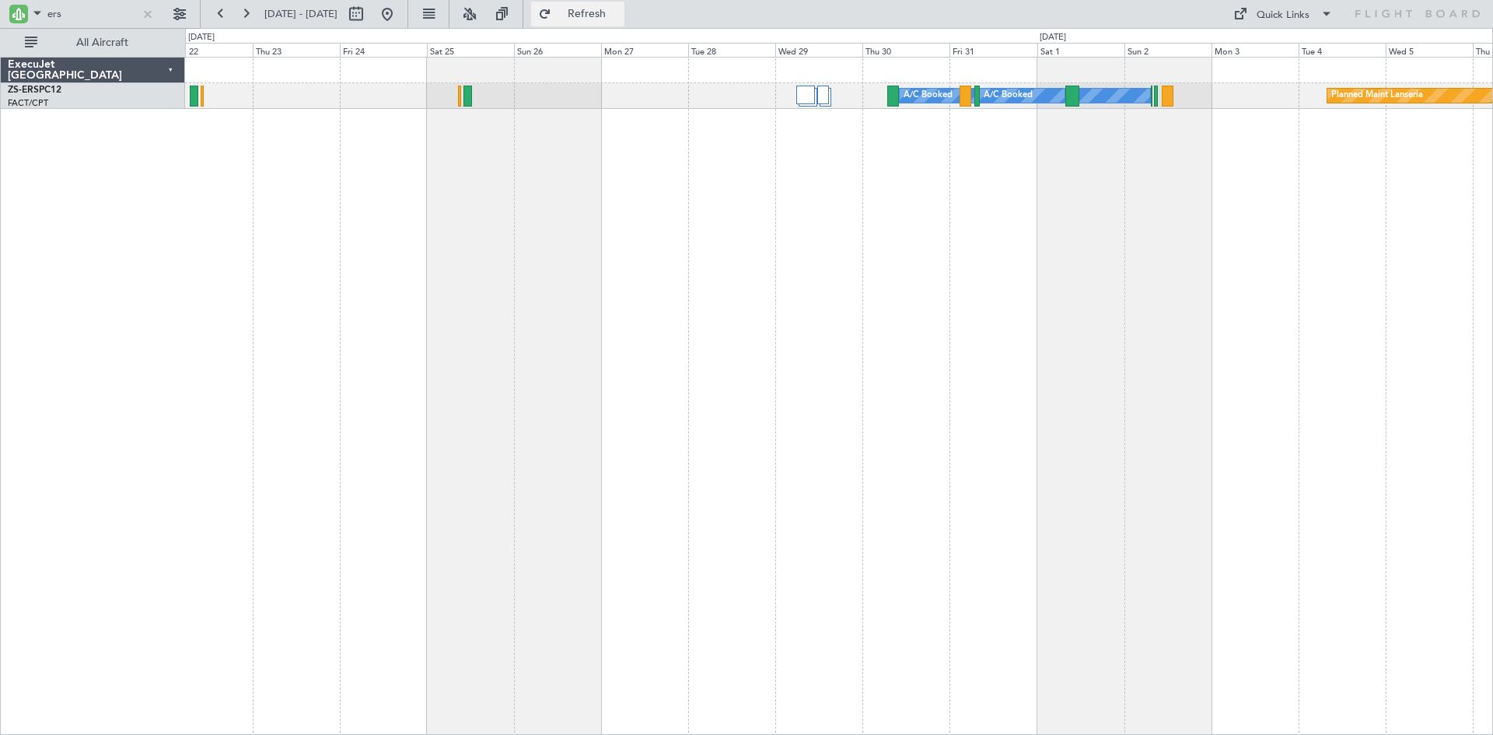
click at [605, 15] on span "Refresh" at bounding box center [586, 14] width 65 height 11
